Goal: Navigation & Orientation: Find specific page/section

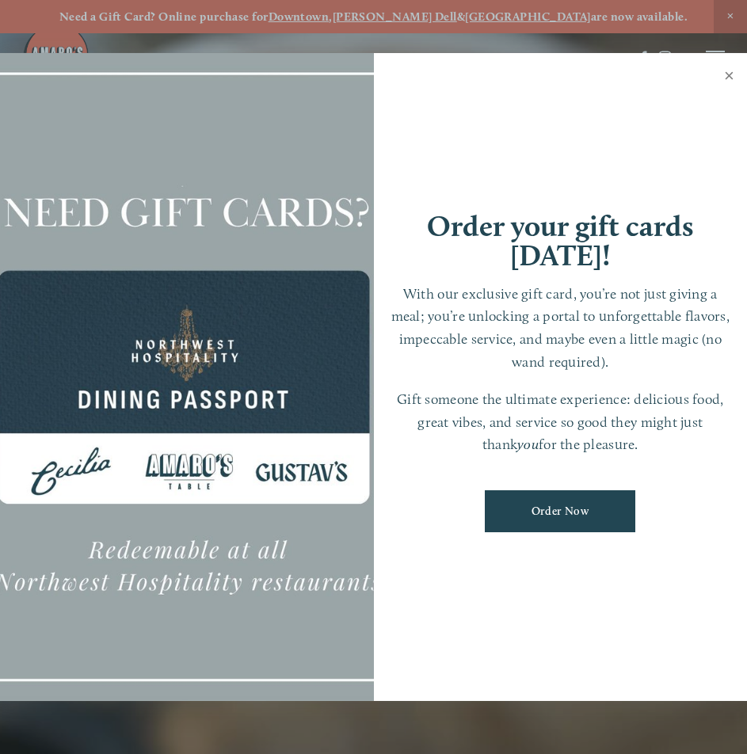
click at [730, 74] on link "Close" at bounding box center [729, 77] width 31 height 44
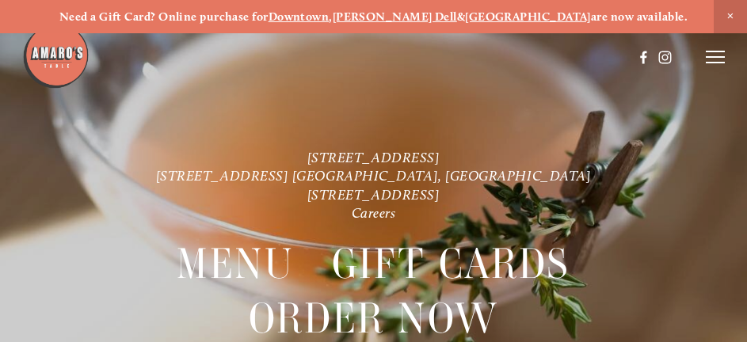
click at [607, 46] on div at bounding box center [327, 57] width 611 height 70
click at [728, 11] on span "Close Announcement" at bounding box center [730, 16] width 33 height 33
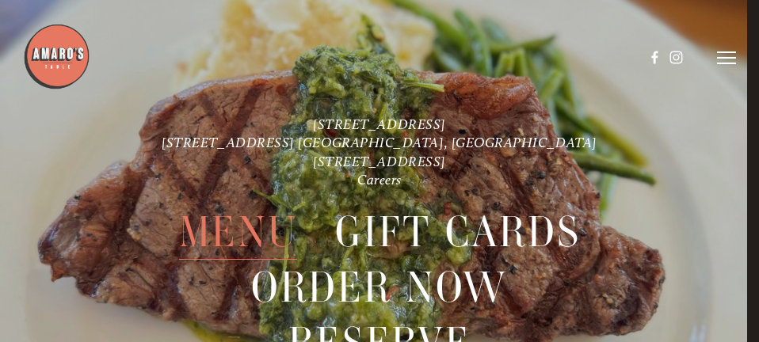
click at [224, 243] on span "Menu" at bounding box center [238, 231] width 119 height 55
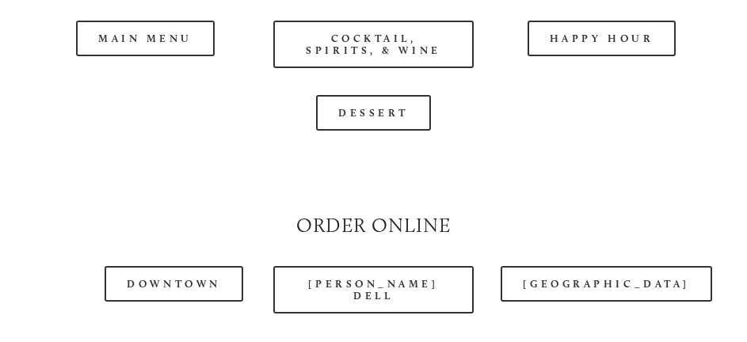
scroll to position [1426, 0]
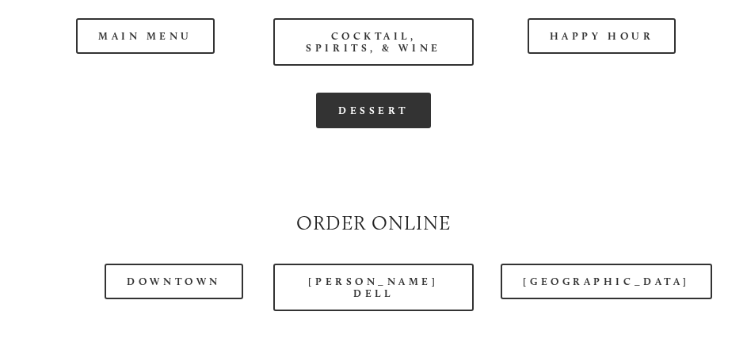
click at [364, 103] on link "Dessert" at bounding box center [373, 111] width 115 height 36
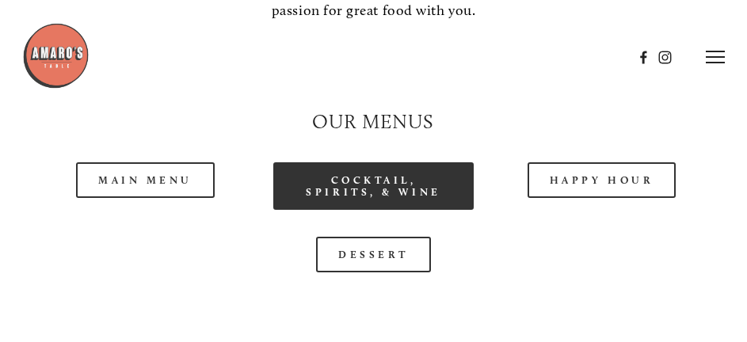
scroll to position [1267, 0]
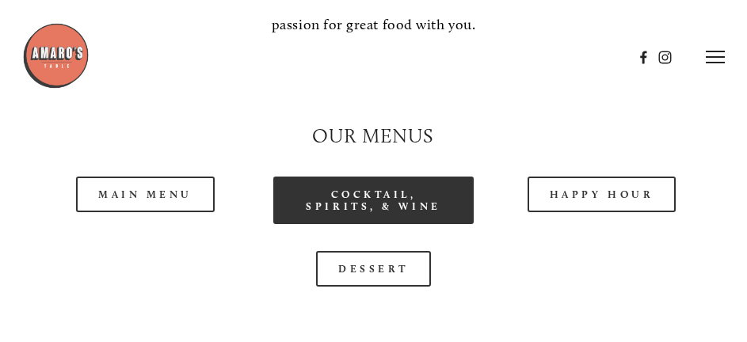
click at [429, 177] on link "Cocktail, Spirits, & Wine" at bounding box center [373, 201] width 201 height 48
